Goal: Find specific fact: Find specific fact

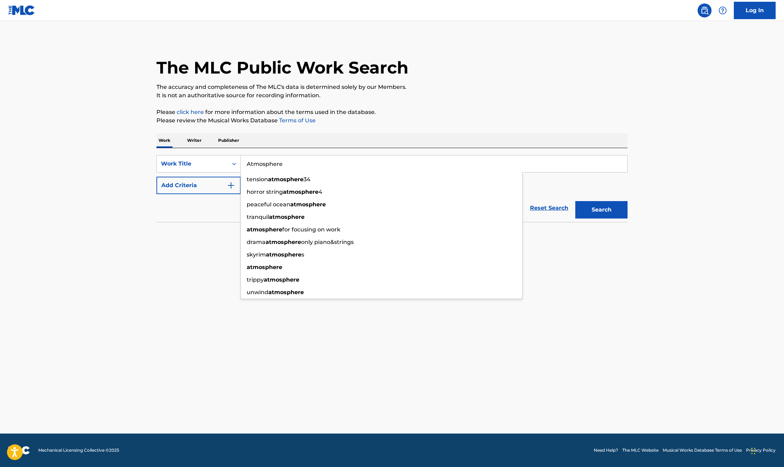
type input "Atmosphere"
click at [219, 184] on button "Add Criteria" at bounding box center [199, 185] width 84 height 17
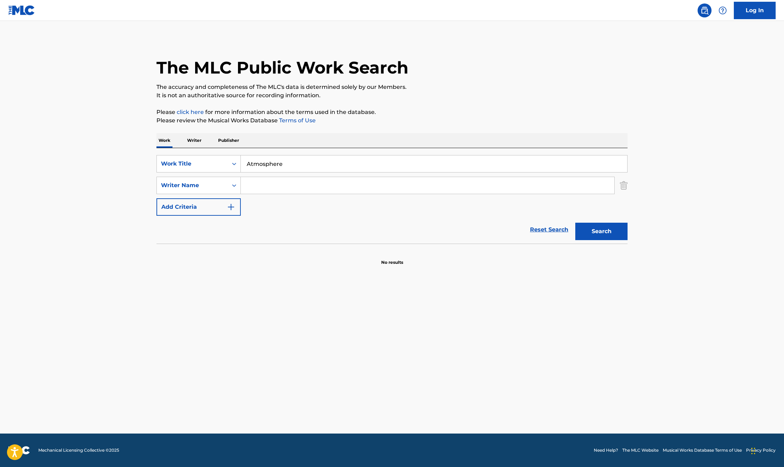
click at [266, 185] on input "Search Form" at bounding box center [428, 185] width 374 height 17
click at [298, 202] on strong "aleman" at bounding box center [309, 201] width 22 height 7
type input "[PERSON_NAME]"
click at [605, 232] on button "Search" at bounding box center [602, 231] width 52 height 17
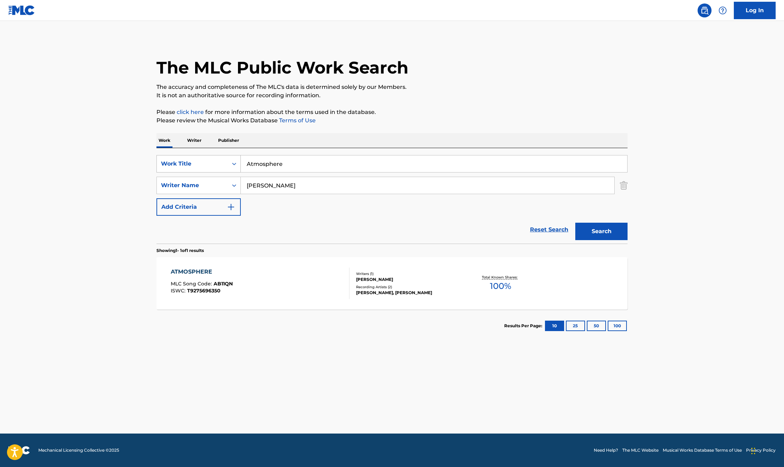
drag, startPoint x: 299, startPoint y: 166, endPoint x: 239, endPoint y: 161, distance: 60.5
click at [239, 161] on div "SearchWithCriteria967d93ad-a35f-4524-bddb-3337de71fce3 Work Title Atmosphere" at bounding box center [392, 163] width 471 height 17
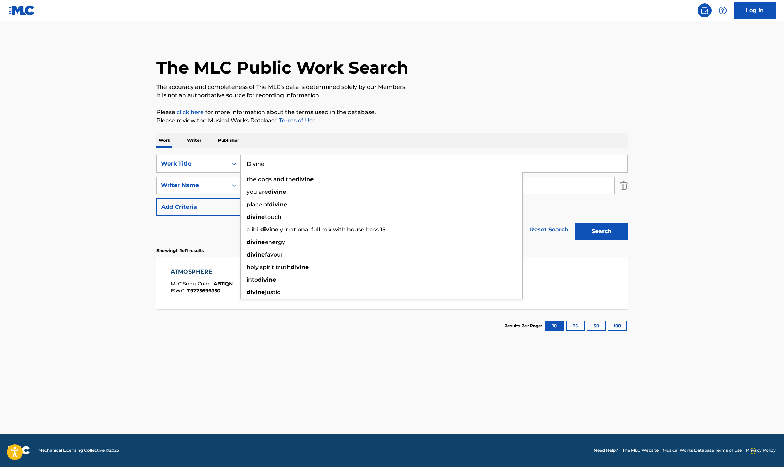
scroll to position [0, 0]
type input "Divine"
click at [452, 121] on p "Please review the Musical Works Database Terms of Use" at bounding box center [392, 120] width 471 height 8
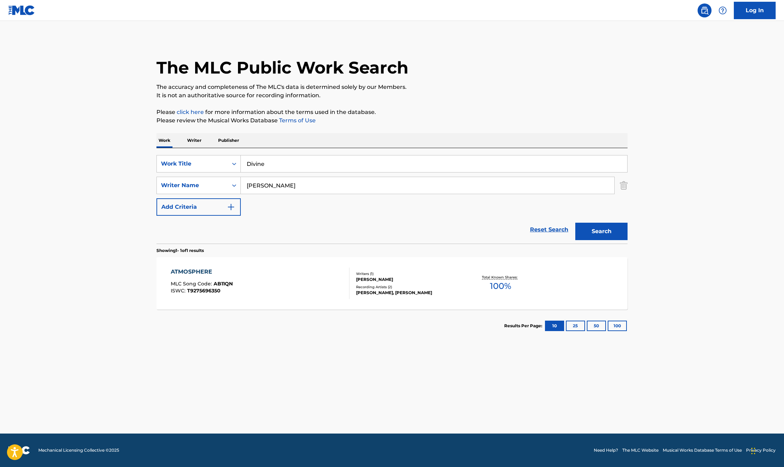
click at [606, 235] on button "Search" at bounding box center [602, 231] width 52 height 17
click at [448, 276] on div "[PERSON_NAME]" at bounding box center [408, 279] width 105 height 6
